Goal: Find specific page/section: Find specific page/section

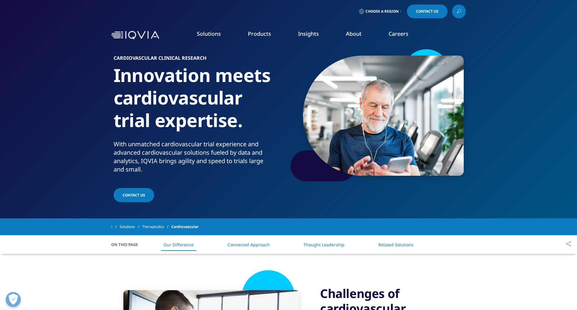
click at [482, 124] on link "Data and Information Management" at bounding box center [510, 122] width 134 height 7
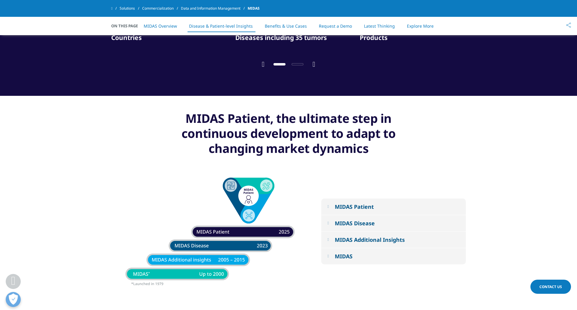
scroll to position [719, 0]
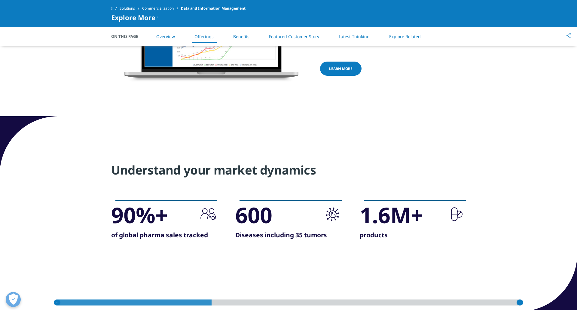
scroll to position [175, 0]
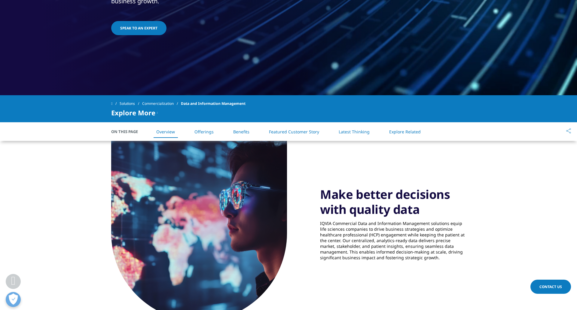
click at [205, 129] on link "Offerings" at bounding box center [203, 132] width 19 height 6
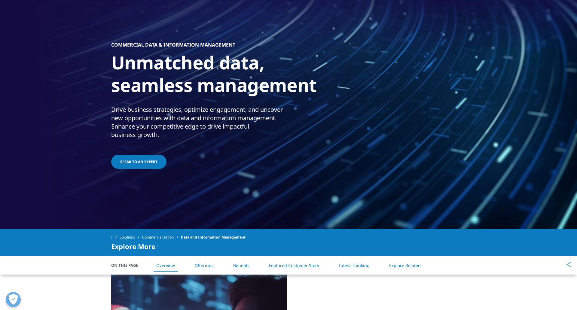
scroll to position [42, 0]
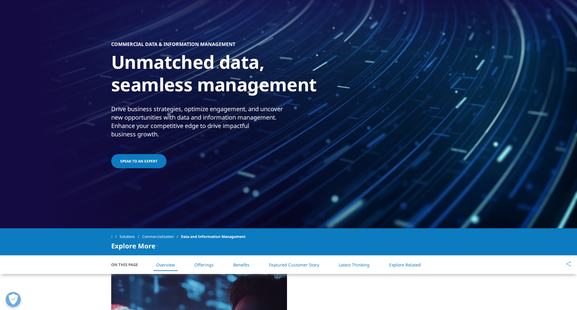
click at [122, 265] on span "On This Page" at bounding box center [127, 265] width 33 height 6
click at [157, 247] on icon at bounding box center [157, 245] width 1 height 7
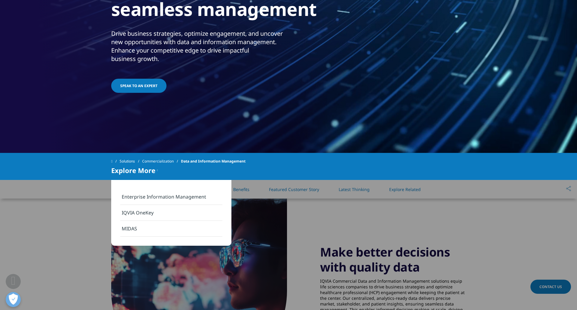
scroll to position [119, 0]
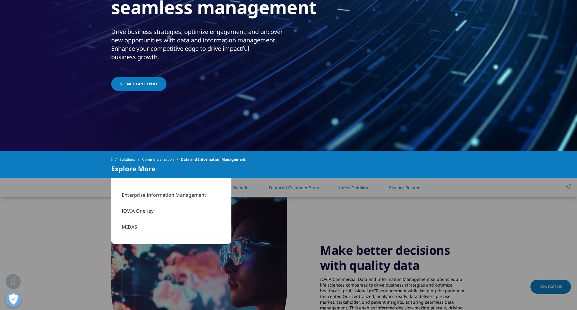
click at [127, 228] on link "MIDAS" at bounding box center [171, 227] width 102 height 16
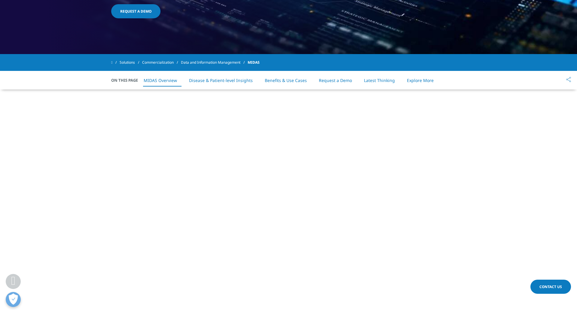
scroll to position [212, 0]
